Goal: Book appointment/travel/reservation

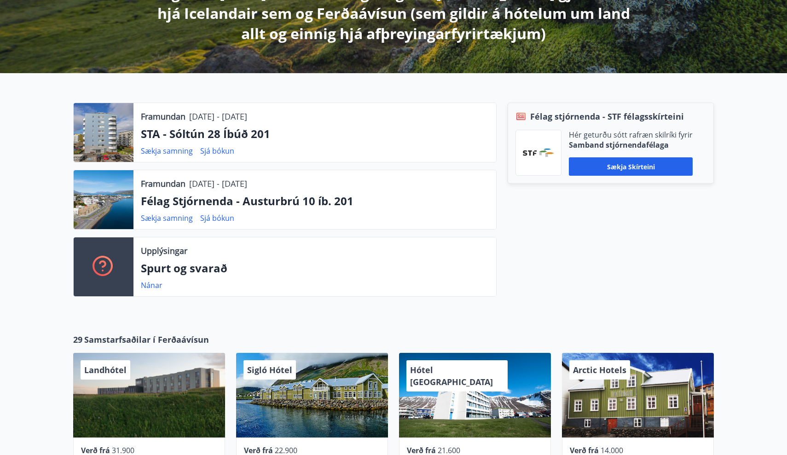
scroll to position [253, 0]
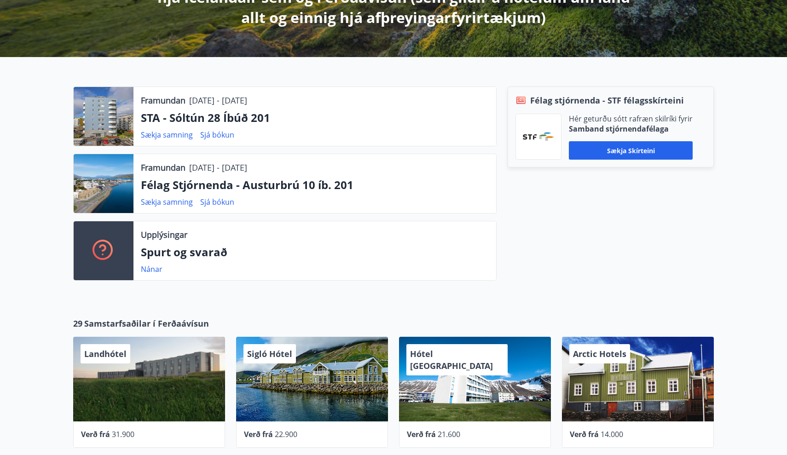
click at [114, 124] on div at bounding box center [104, 116] width 60 height 59
click at [219, 136] on link "Sjá bókun" at bounding box center [217, 135] width 34 height 10
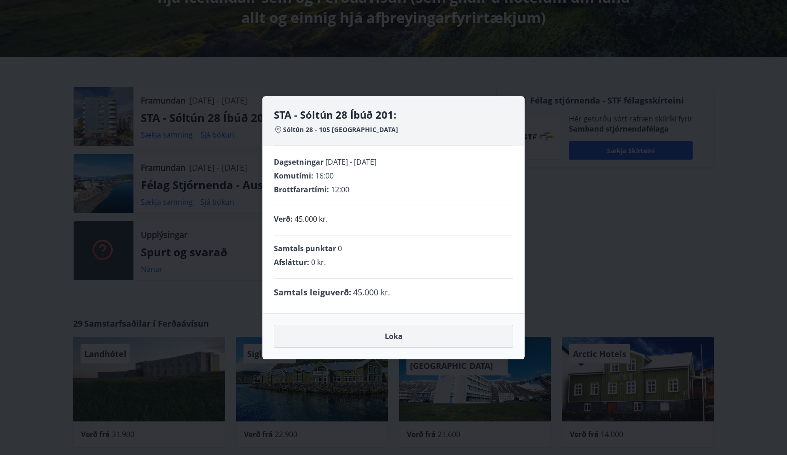
click at [380, 337] on button "Loka" at bounding box center [393, 336] width 239 height 23
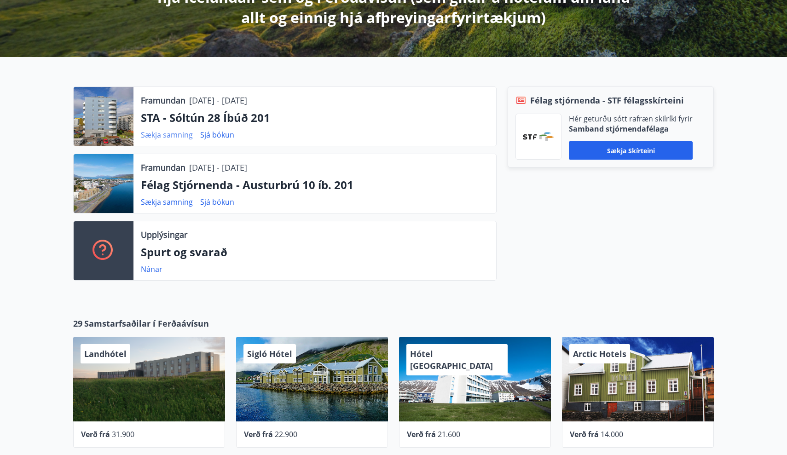
click at [168, 135] on link "Sækja samning" at bounding box center [167, 135] width 52 height 10
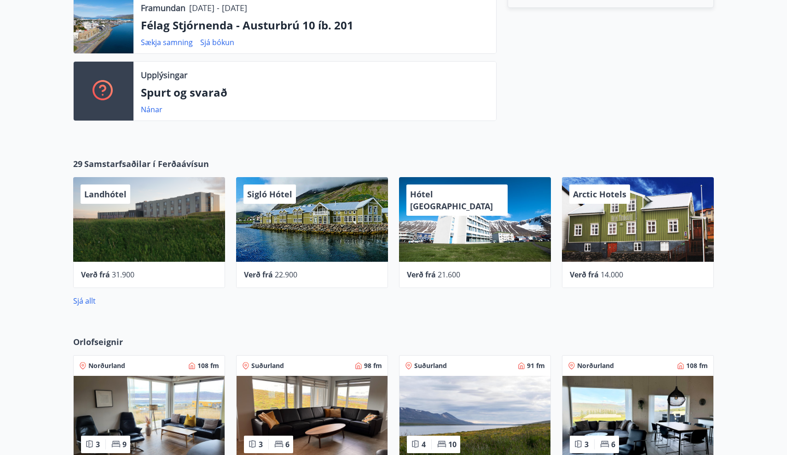
scroll to position [462, 0]
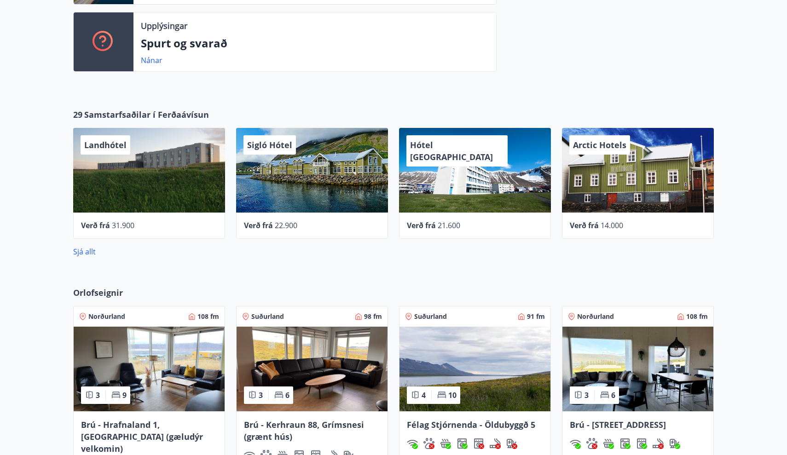
click at [435, 141] on span "Hótel [GEOGRAPHIC_DATA]" at bounding box center [451, 150] width 83 height 23
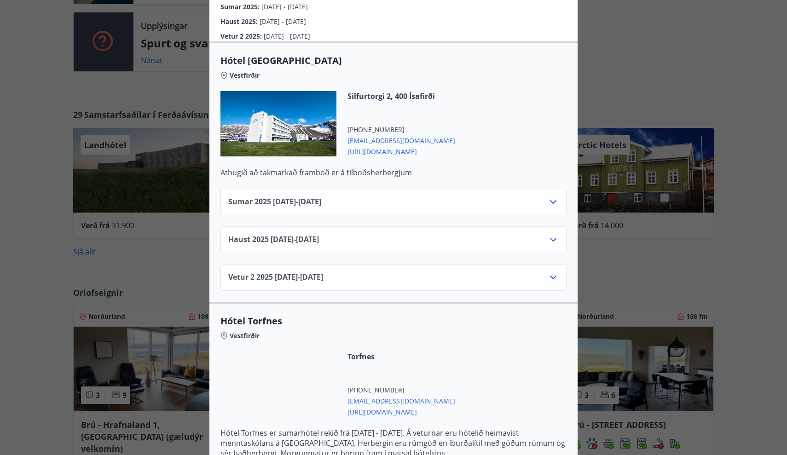
scroll to position [210, 0]
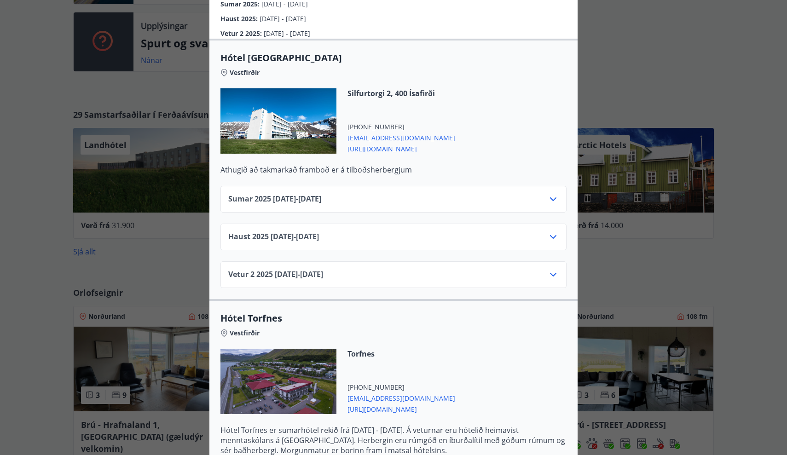
click at [555, 194] on icon at bounding box center [552, 199] width 11 height 11
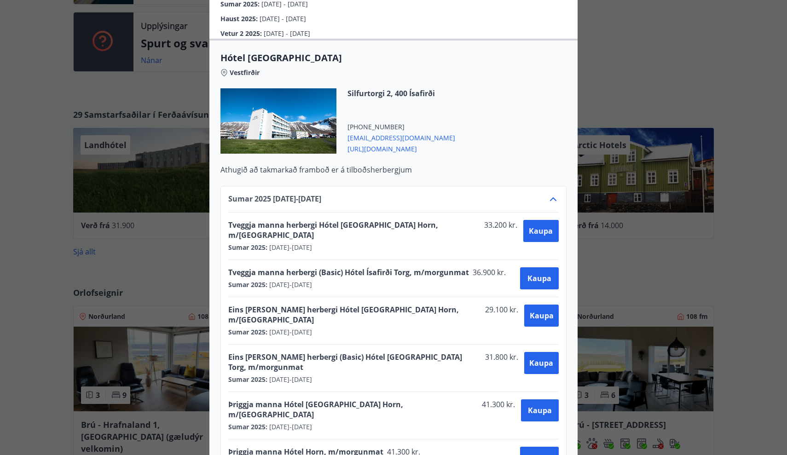
click at [555, 194] on icon at bounding box center [552, 199] width 11 height 11
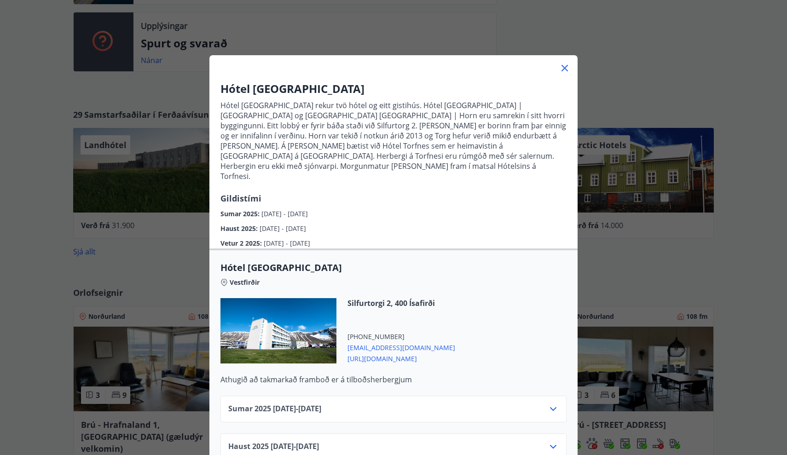
scroll to position [0, 0]
click at [561, 69] on icon at bounding box center [564, 68] width 11 height 11
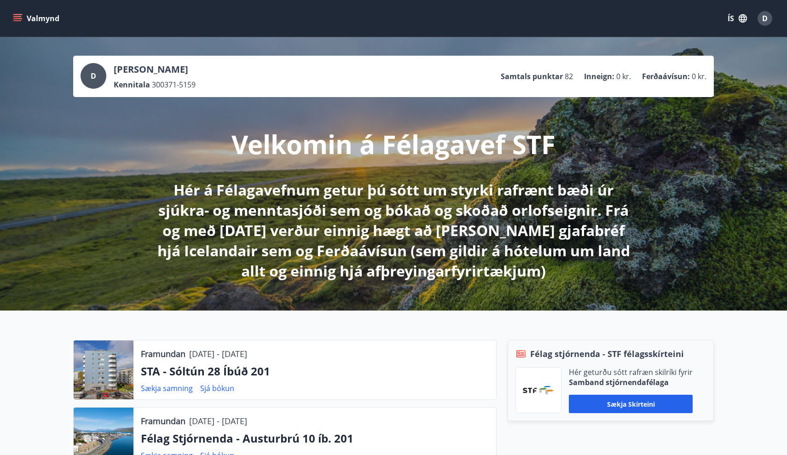
click at [17, 15] on icon "menu" at bounding box center [17, 18] width 9 height 9
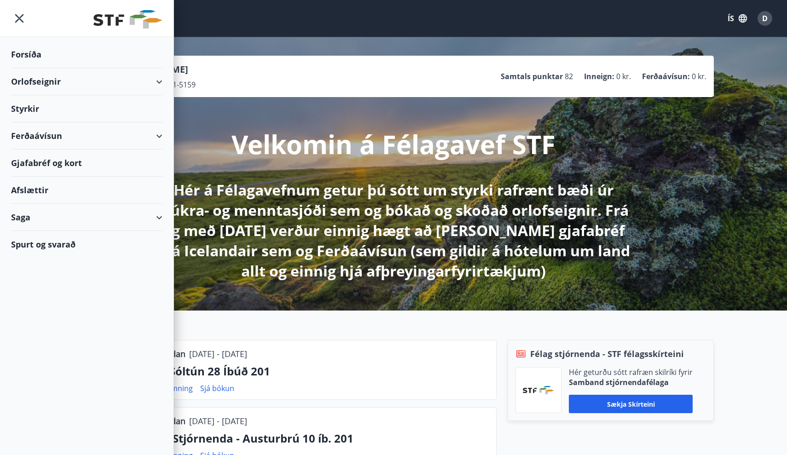
click at [160, 81] on div "Orlofseignir" at bounding box center [86, 81] width 151 height 27
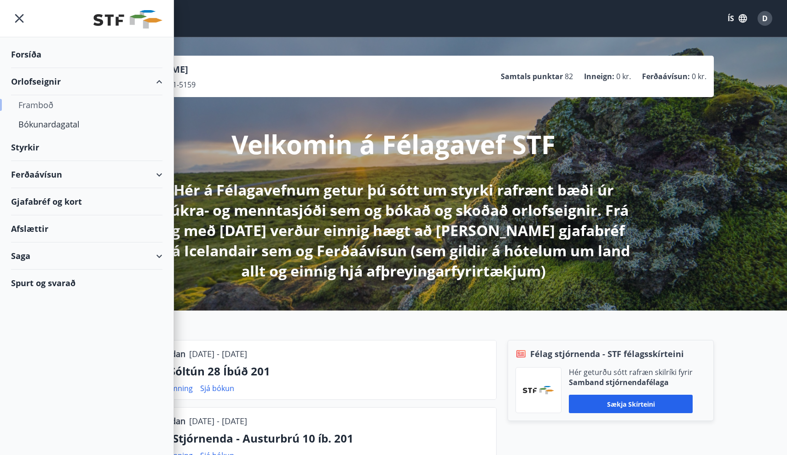
click at [46, 104] on div "Framboð" at bounding box center [86, 104] width 137 height 19
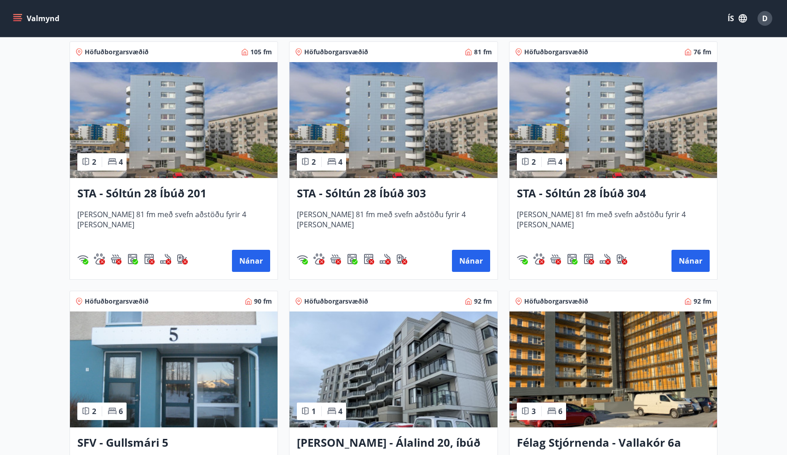
scroll to position [918, 0]
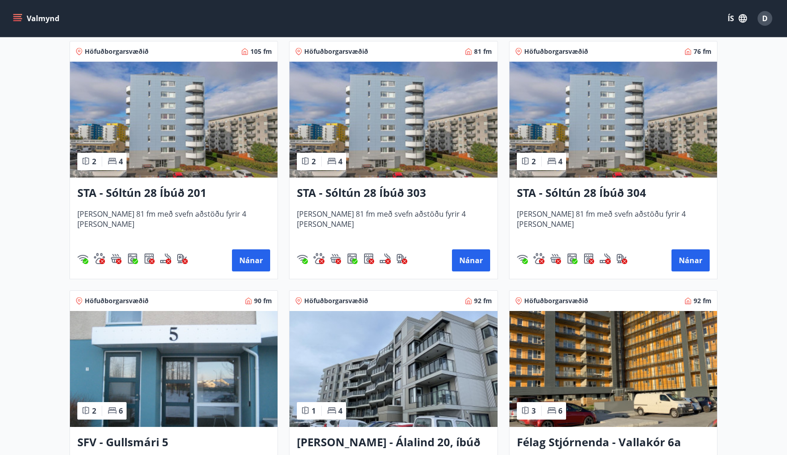
click at [164, 127] on img at bounding box center [173, 120] width 207 height 116
